Goal: Task Accomplishment & Management: Manage account settings

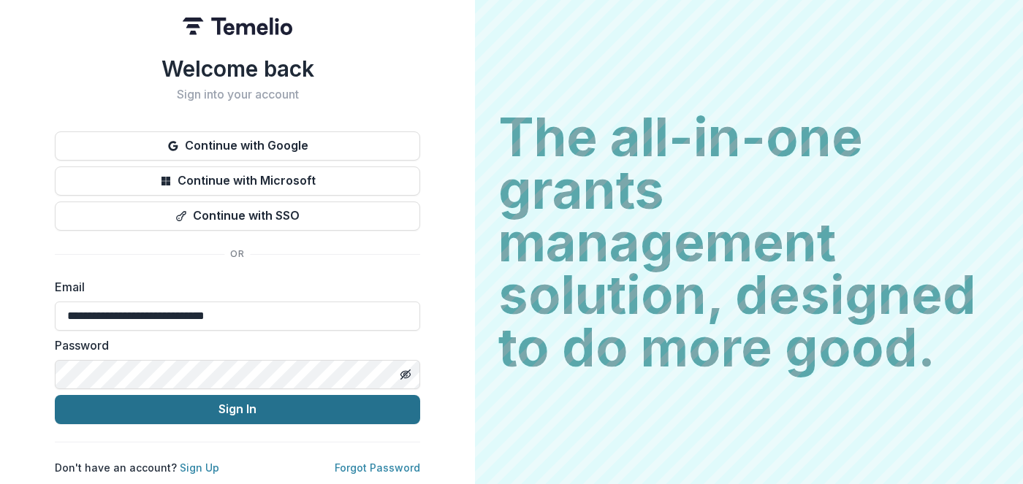
click at [243, 404] on button "Sign In" at bounding box center [237, 409] width 365 height 29
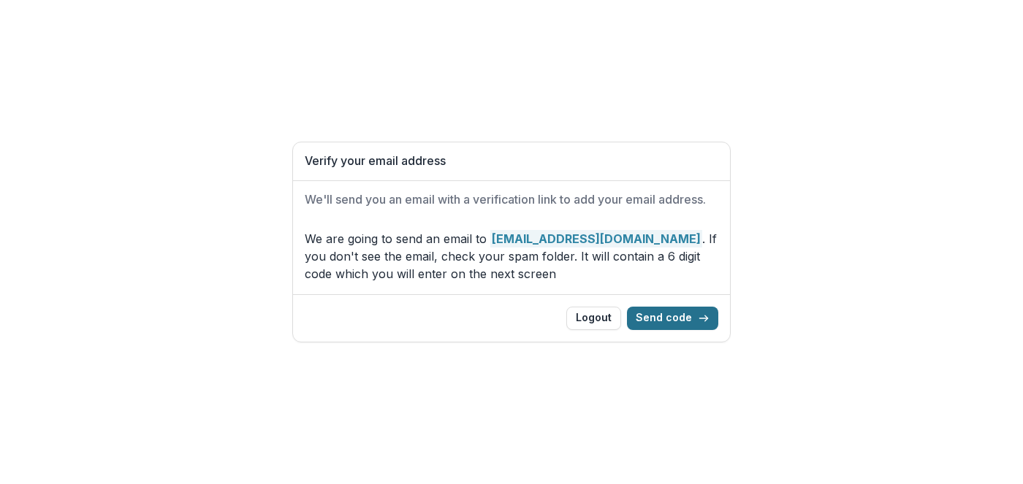
click at [674, 319] on button "Send code" at bounding box center [672, 318] width 91 height 23
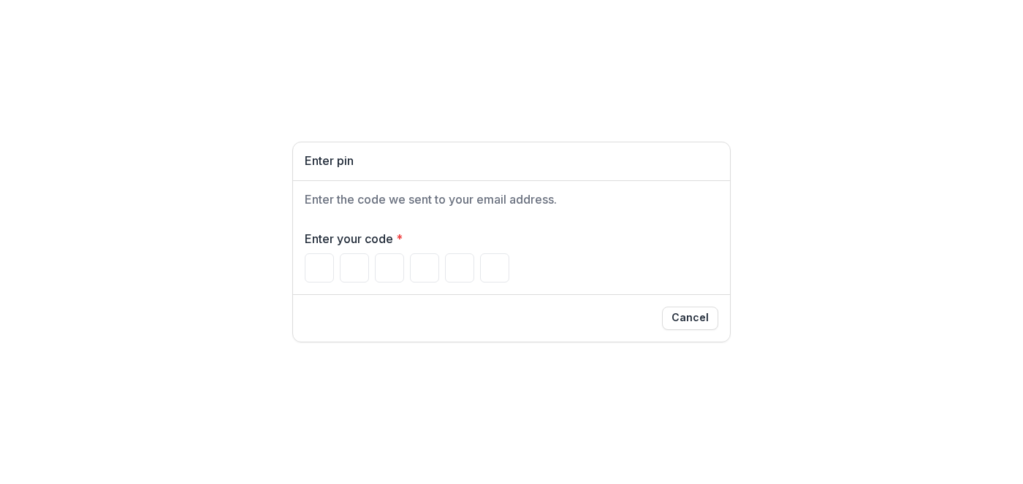
paste input "*"
type input "*"
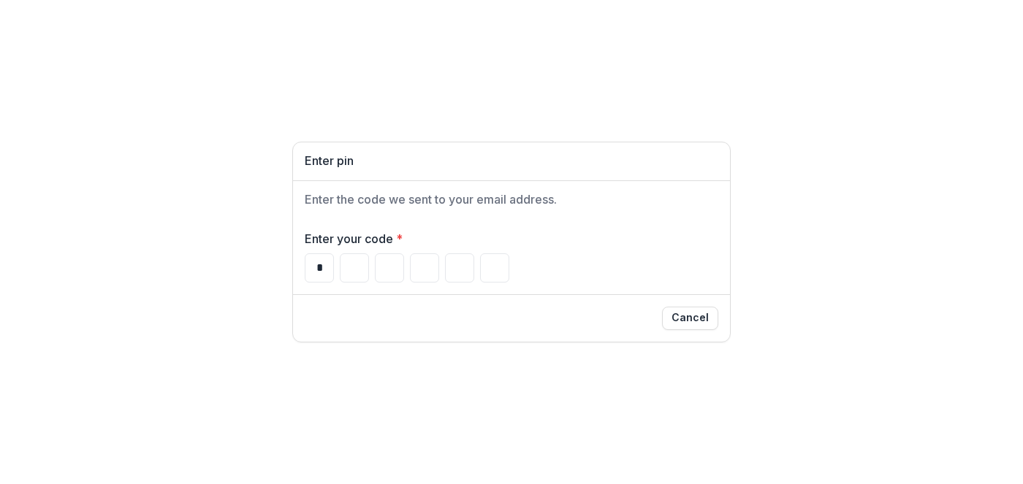
type input "*"
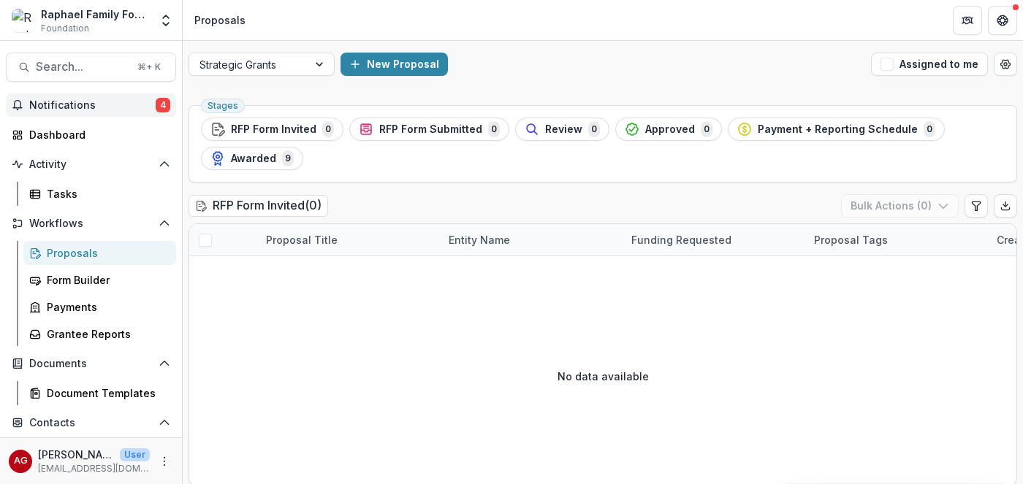
click at [112, 106] on span "Notifications" at bounding box center [92, 105] width 126 height 12
click at [571, 66] on div "New Proposal" at bounding box center [602, 64] width 525 height 23
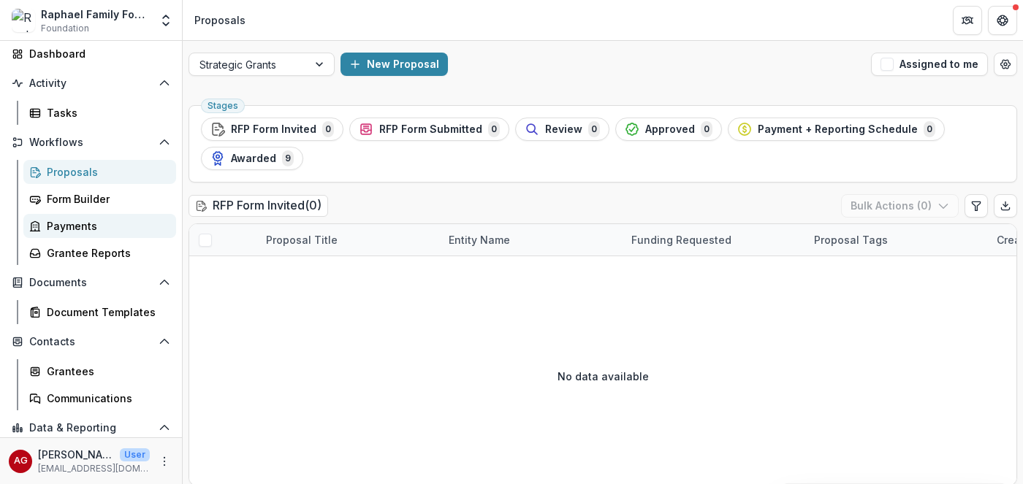
scroll to position [83, 0]
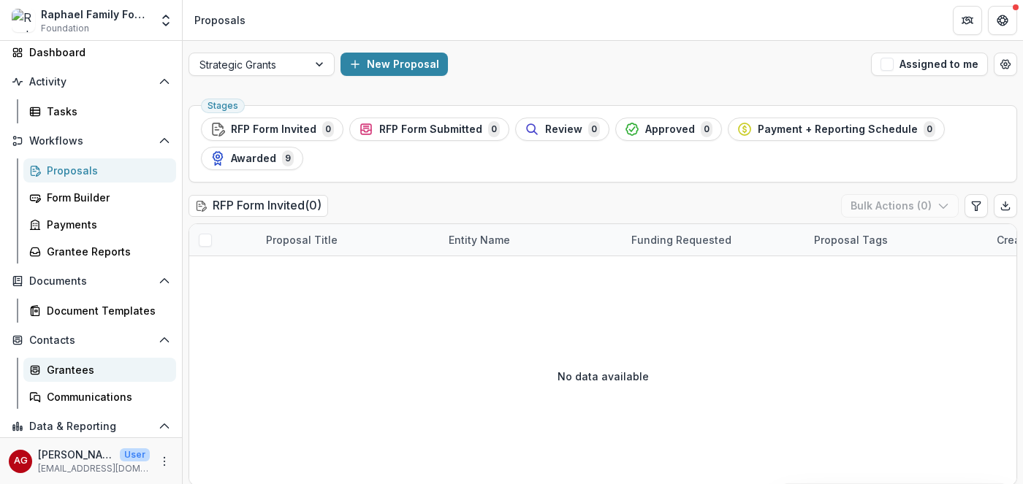
click at [54, 374] on div "Grantees" at bounding box center [106, 369] width 118 height 15
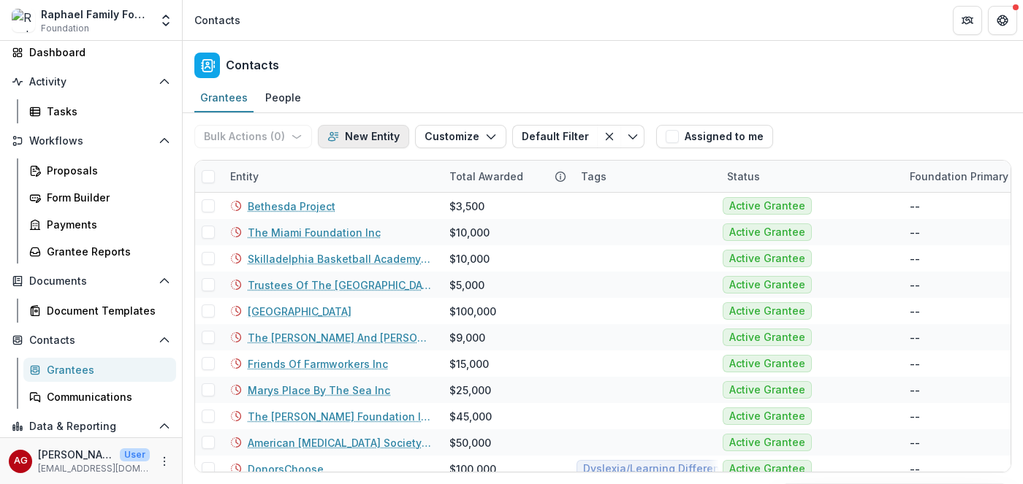
click at [375, 136] on button "New Entity" at bounding box center [363, 136] width 91 height 23
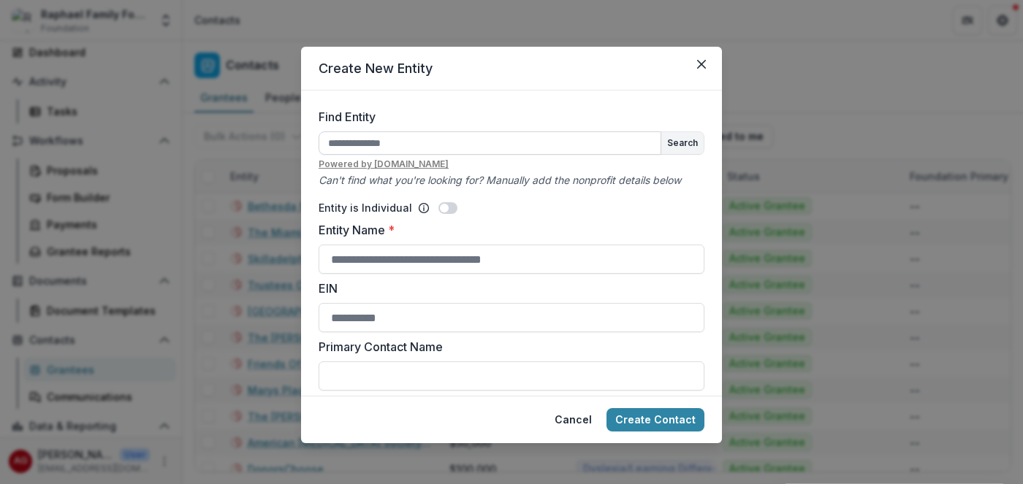
click at [374, 148] on input "Find Entity" at bounding box center [490, 142] width 343 height 23
click at [675, 147] on button "Search" at bounding box center [682, 143] width 42 height 22
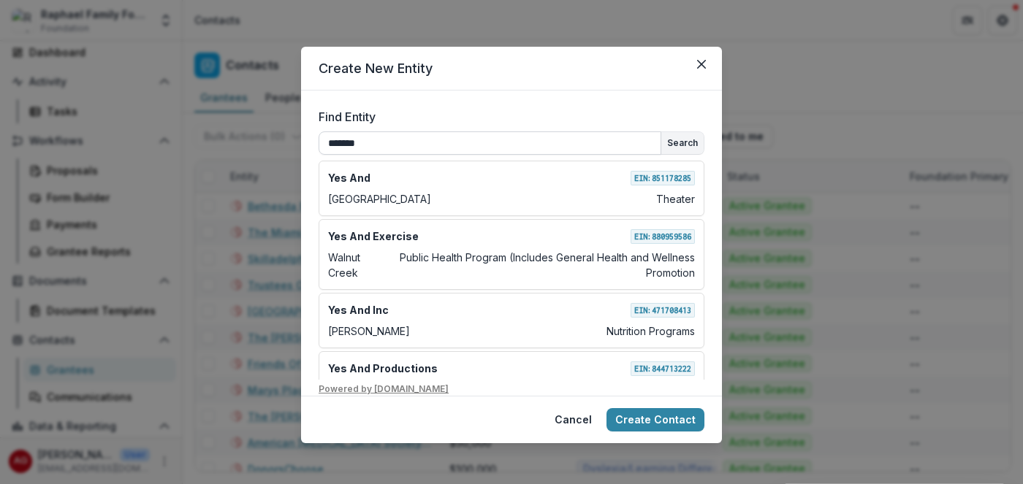
drag, startPoint x: 445, startPoint y: 139, endPoint x: 289, endPoint y: 131, distance: 156.5
click at [319, 131] on input "*******" at bounding box center [490, 142] width 343 height 23
paste input "**********"
type input "**********"
click at [682, 144] on button "Search" at bounding box center [682, 143] width 42 height 22
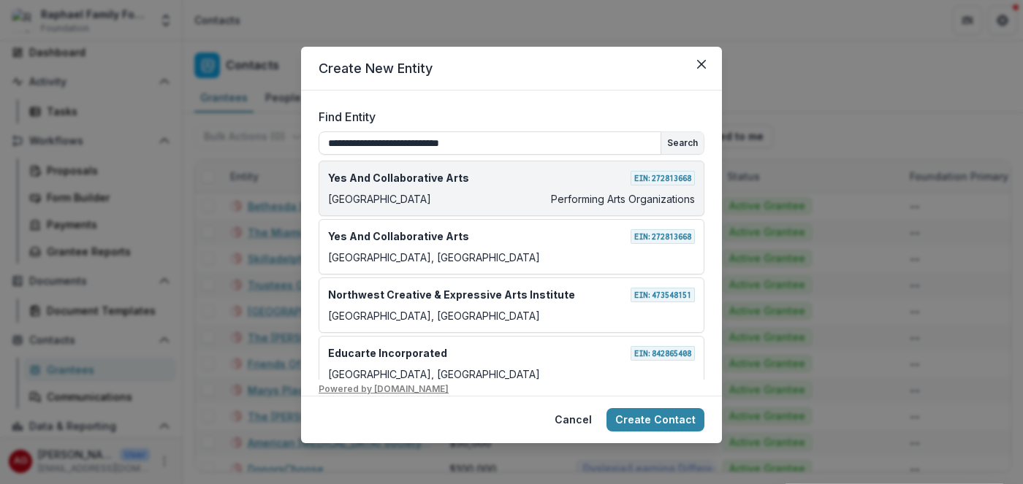
click at [554, 207] on div "Yes And Collaborative Arts EIN: [US_EMPLOYER_IDENTIFICATION_NUMBER] Philadelphi…" at bounding box center [512, 189] width 386 height 56
type input "**********"
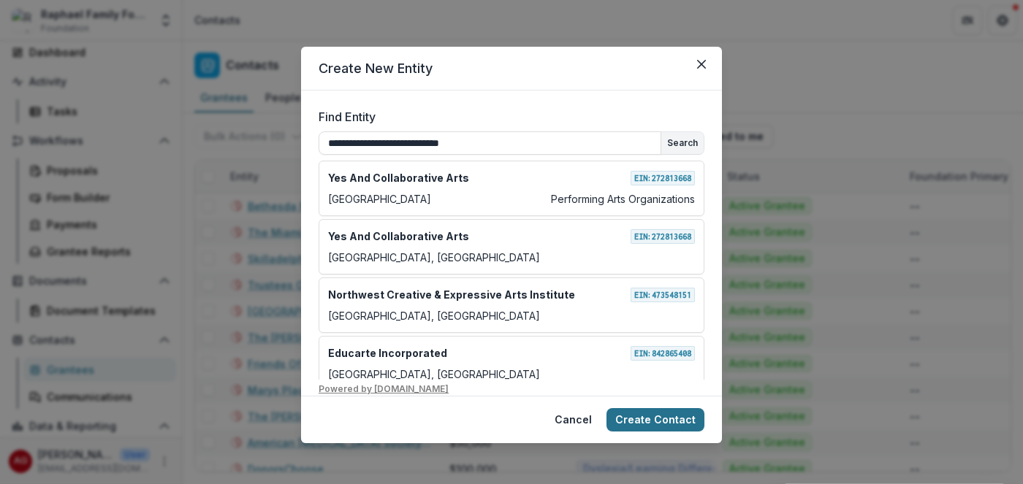
click at [661, 423] on button "Create Contact" at bounding box center [655, 419] width 98 height 23
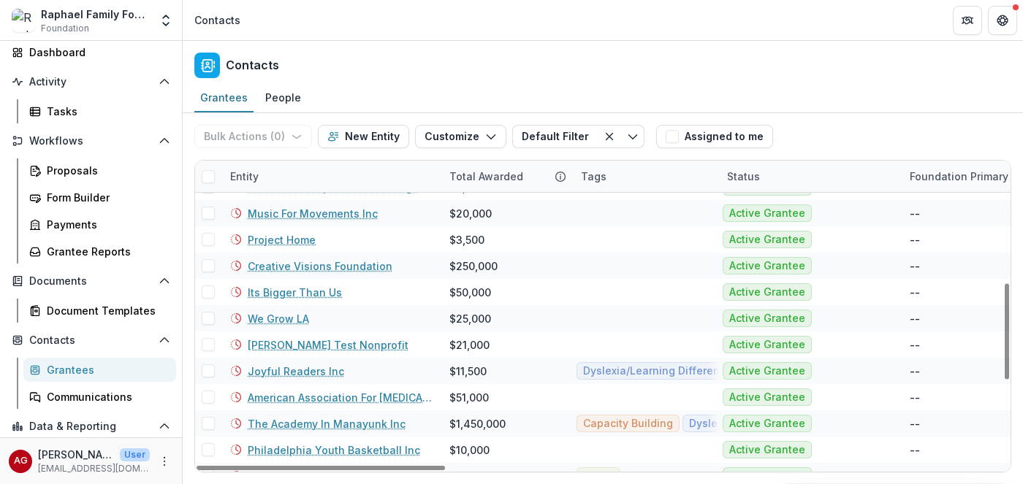
scroll to position [668, 0]
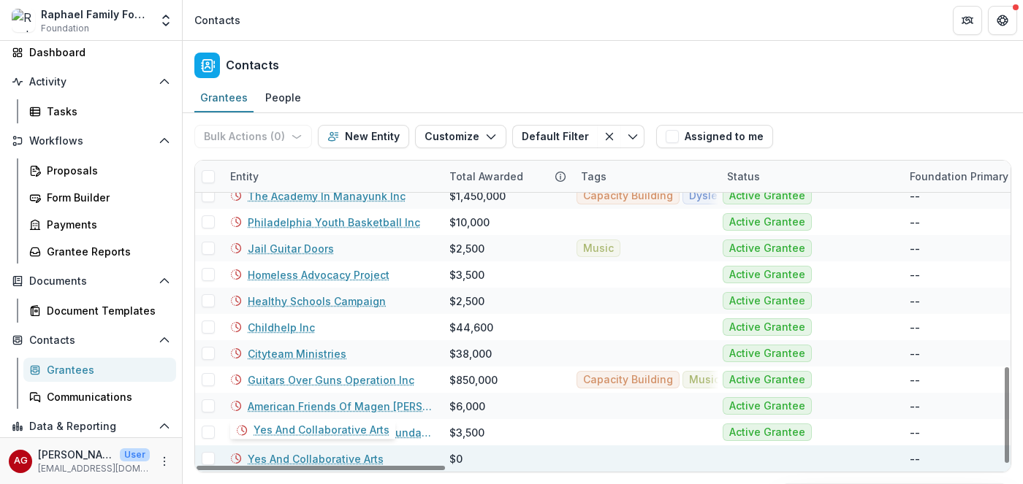
click at [328, 457] on link "Yes And Collaborative Arts" at bounding box center [316, 458] width 136 height 15
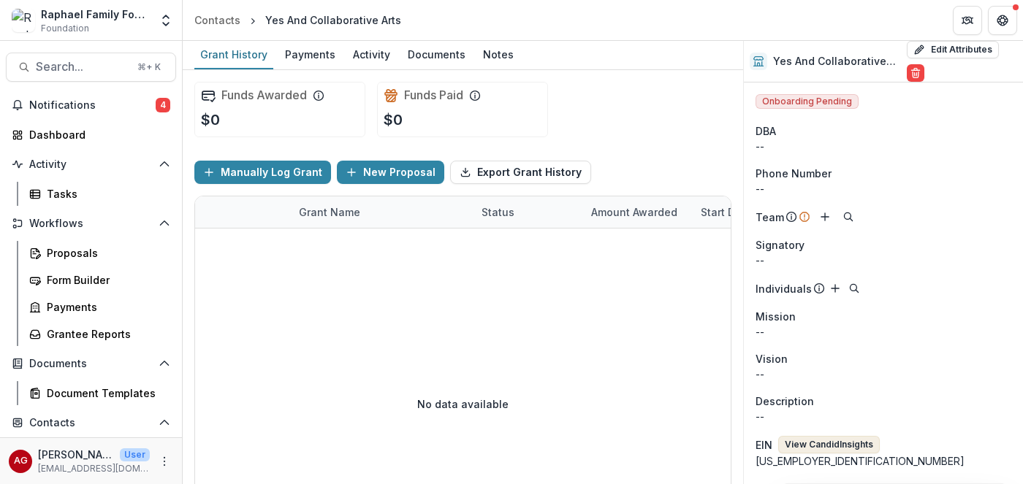
click at [810, 443] on button "View Candid Insights" at bounding box center [829, 445] width 102 height 18
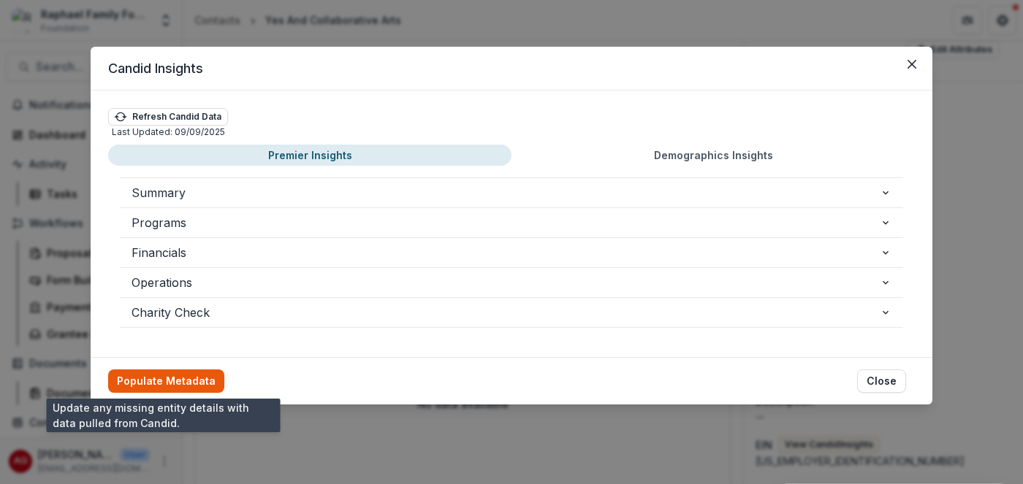
click at [170, 386] on button "Populate Metadata" at bounding box center [166, 381] width 116 height 23
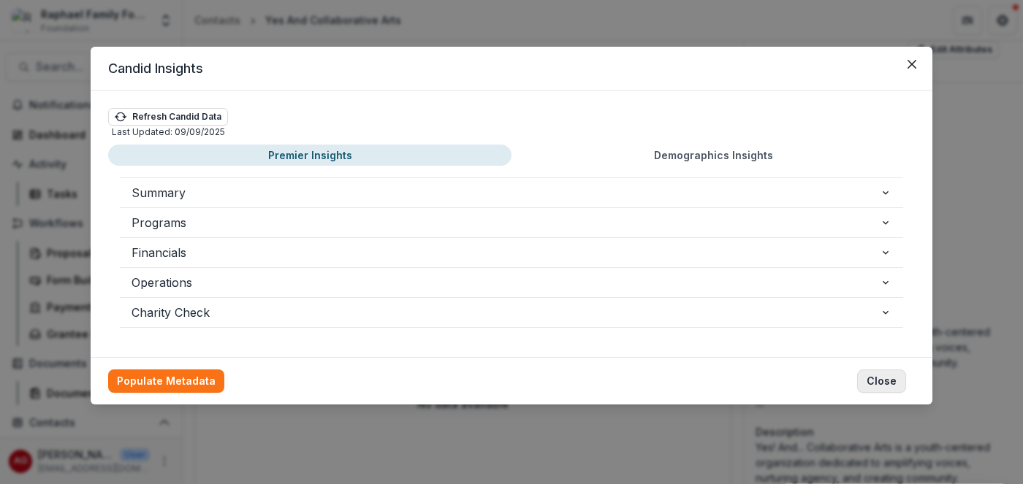
click at [885, 384] on button "Close" at bounding box center [881, 381] width 49 height 23
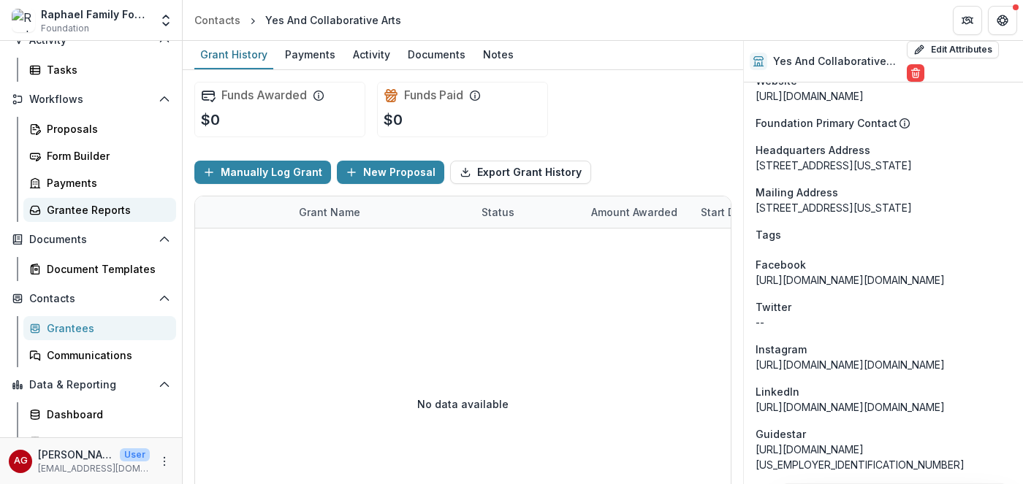
scroll to position [141, 0]
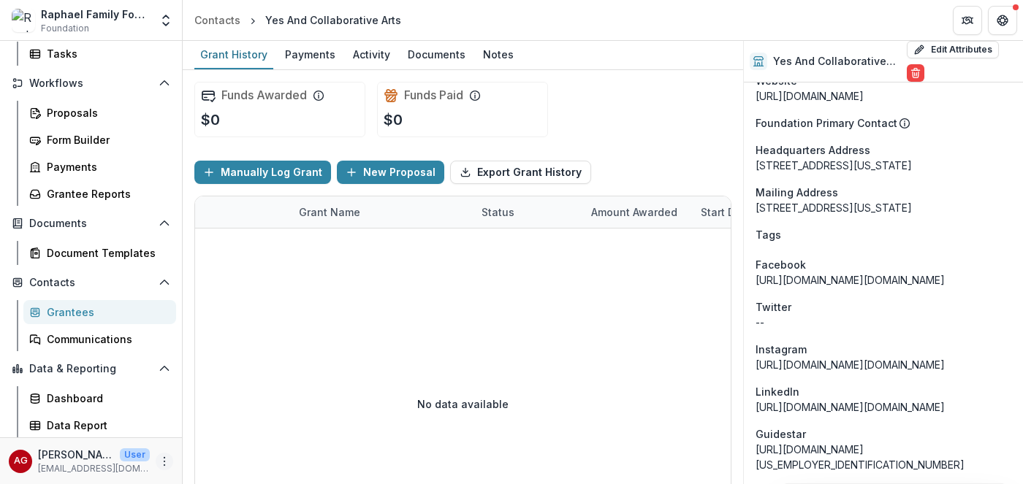
click at [161, 459] on icon "More" at bounding box center [165, 462] width 12 height 12
click at [248, 429] on link "User Settings" at bounding box center [261, 430] width 156 height 24
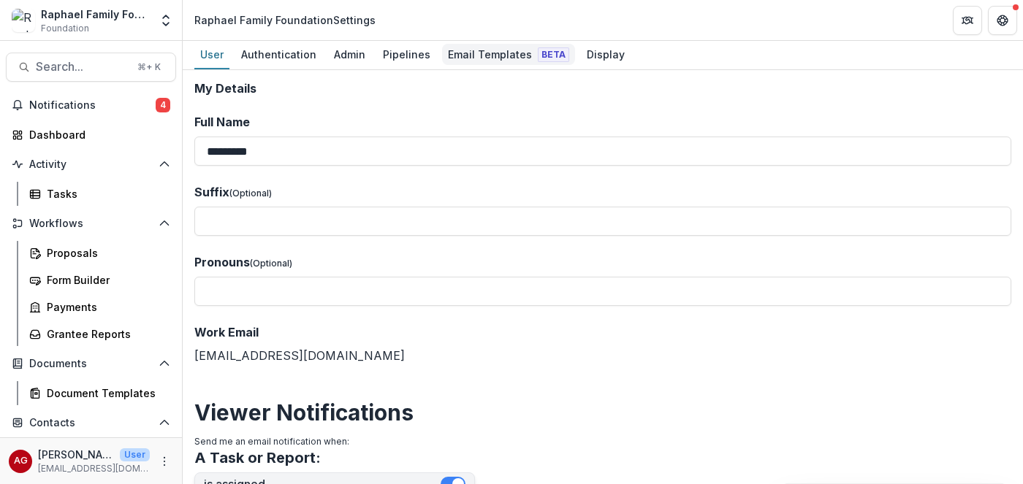
click at [497, 57] on div "Email Templates Beta" at bounding box center [508, 54] width 133 height 21
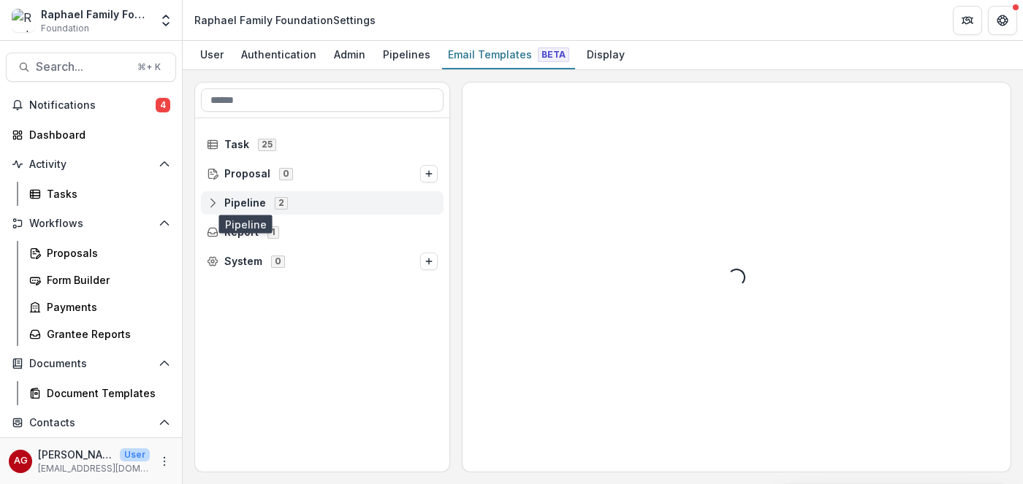
click at [234, 207] on span "Pipeline" at bounding box center [245, 203] width 42 height 12
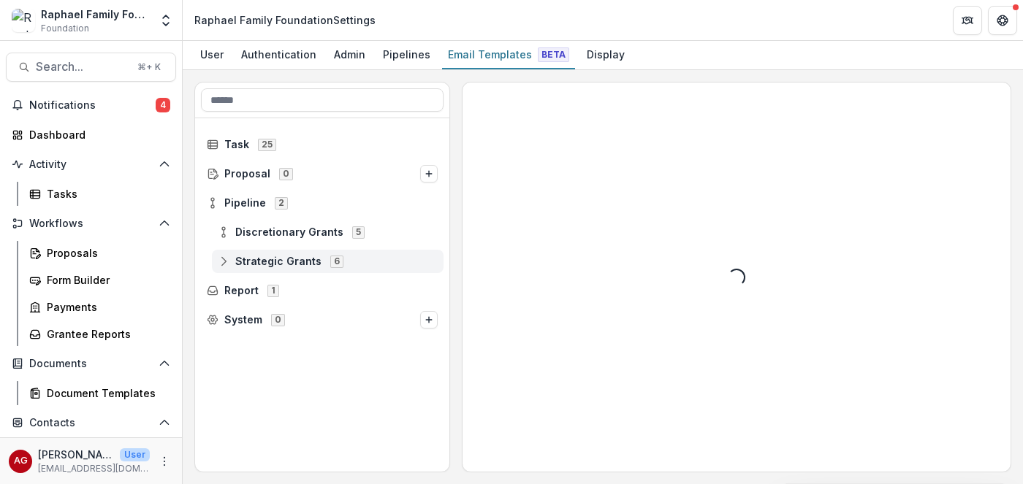
click at [232, 262] on span "Strategic Grants 6" at bounding box center [328, 261] width 220 height 12
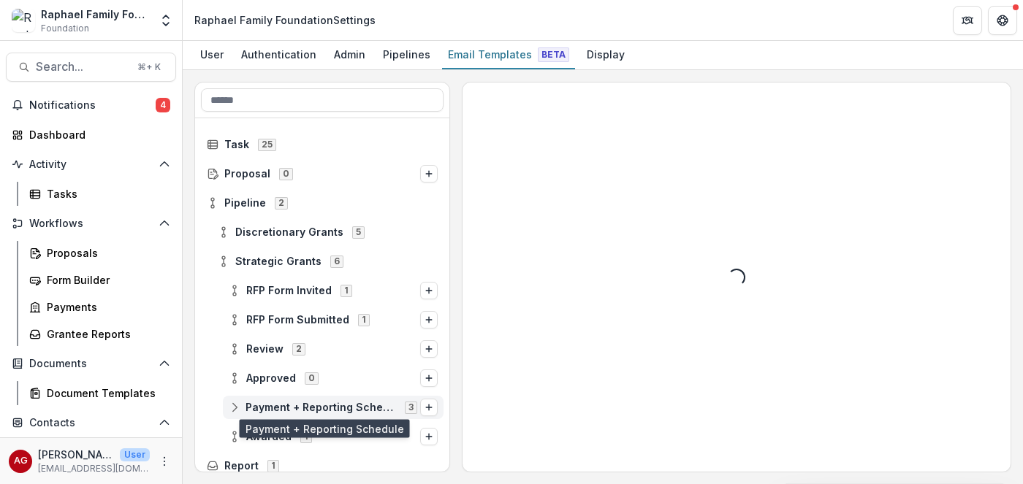
click at [269, 406] on span "Payment + Reporting Schedule" at bounding box center [320, 408] width 150 height 12
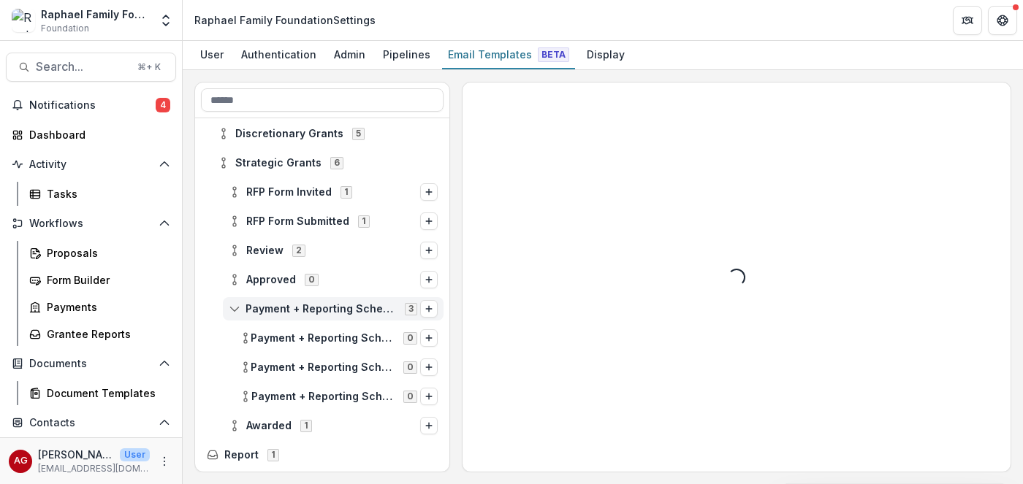
scroll to position [126, 0]
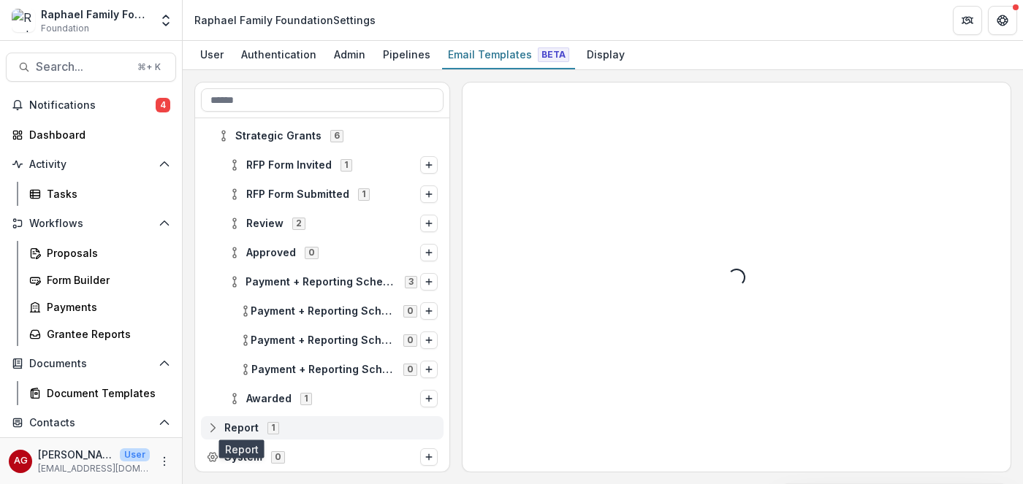
click at [245, 425] on span "Report" at bounding box center [241, 428] width 34 height 12
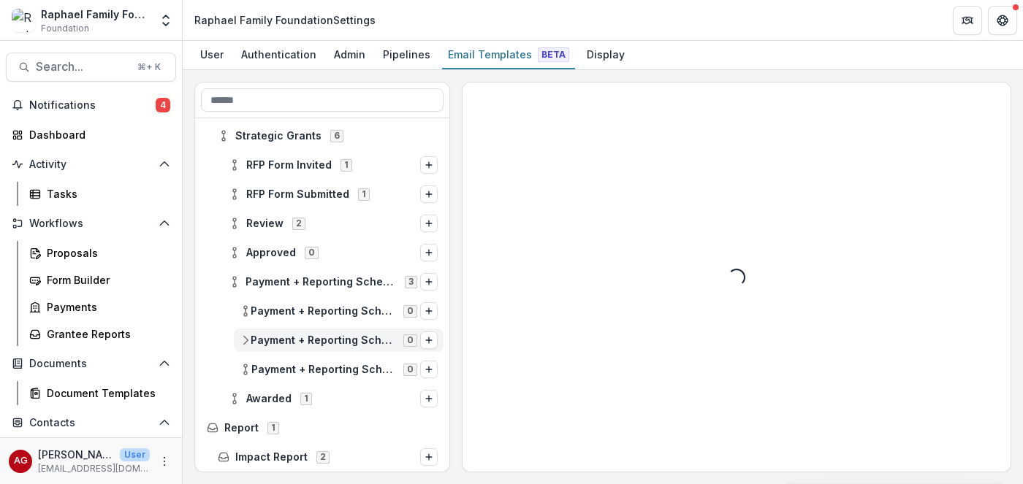
scroll to position [155, 0]
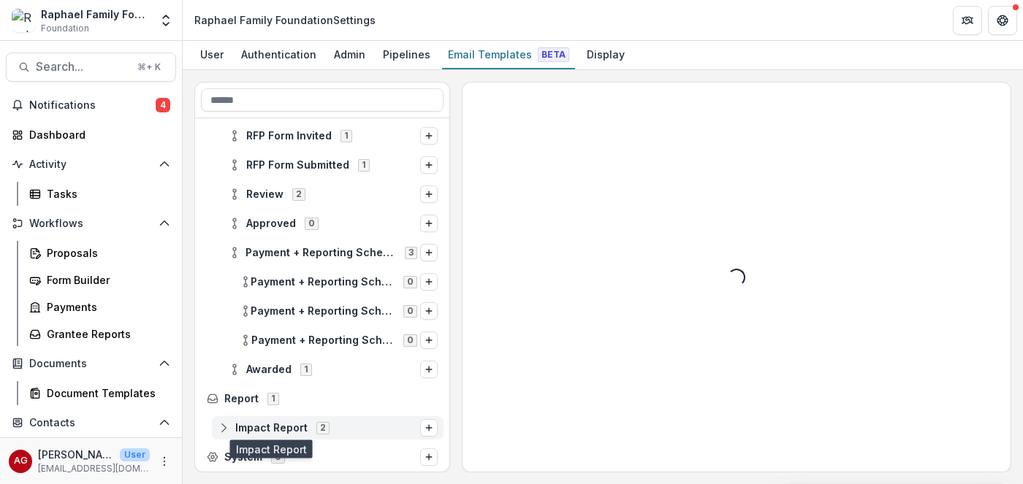
click at [281, 424] on span "Impact Report" at bounding box center [271, 428] width 72 height 12
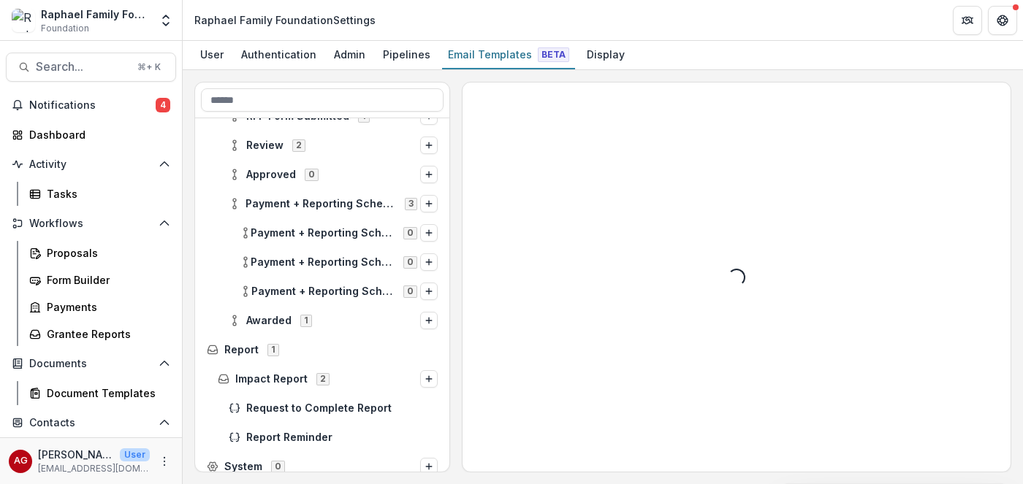
scroll to position [213, 0]
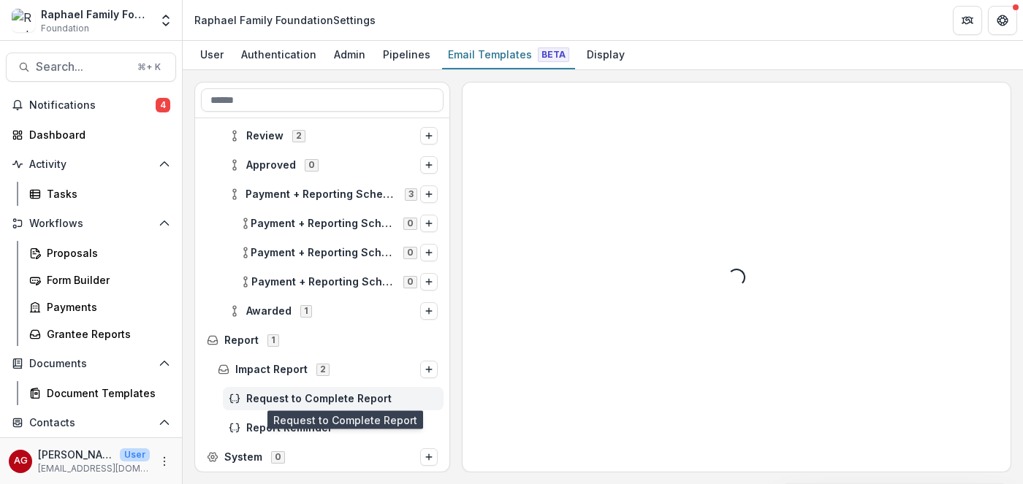
click at [297, 401] on span "Request to Complete Report" at bounding box center [341, 399] width 191 height 12
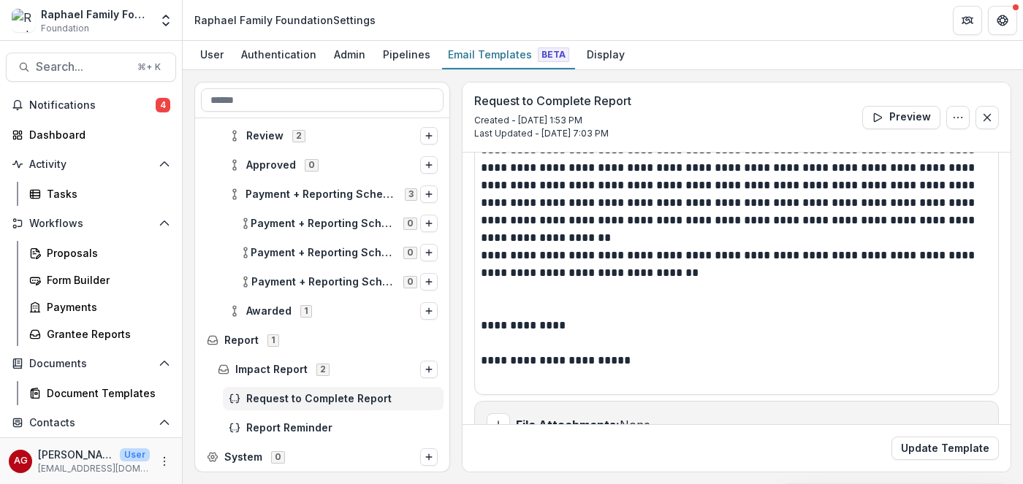
scroll to position [405, 0]
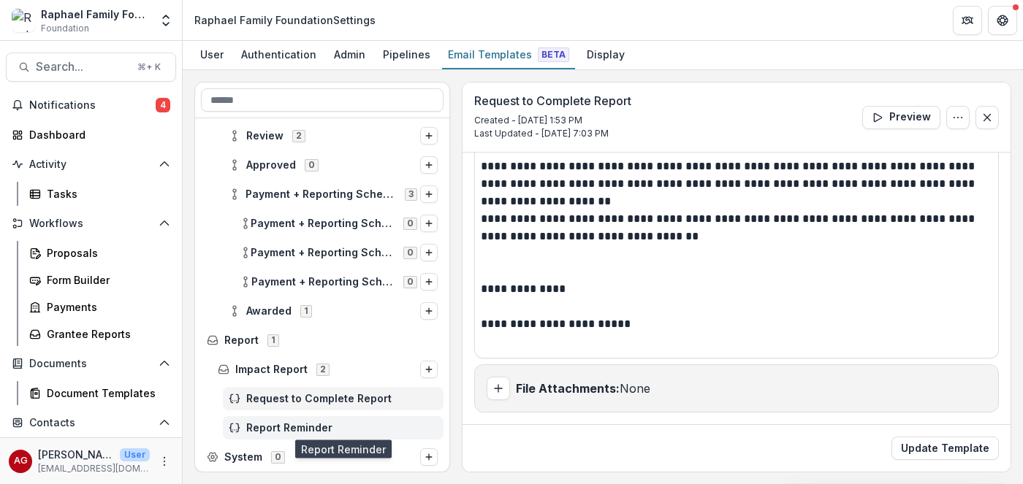
click at [321, 429] on span "Report Reminder" at bounding box center [341, 428] width 191 height 12
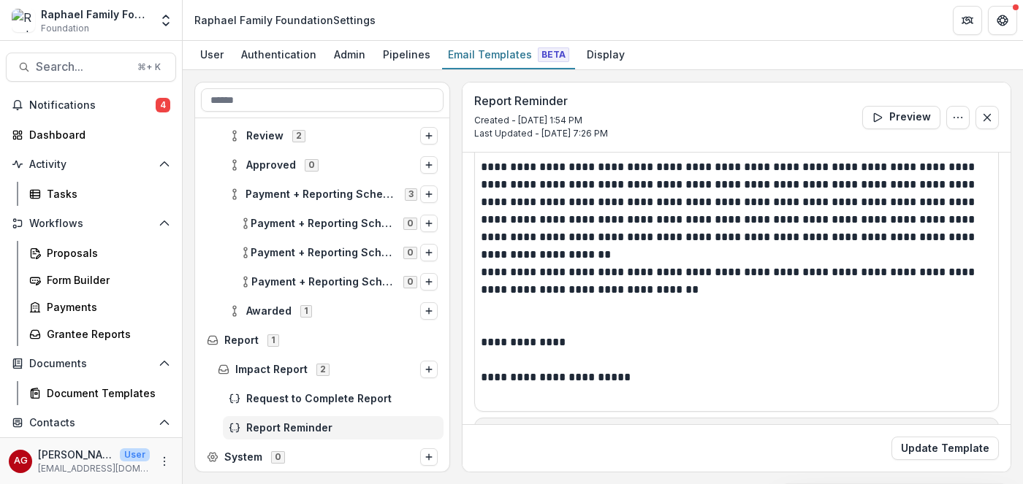
scroll to position [405, 0]
